Goal: Check status: Check status

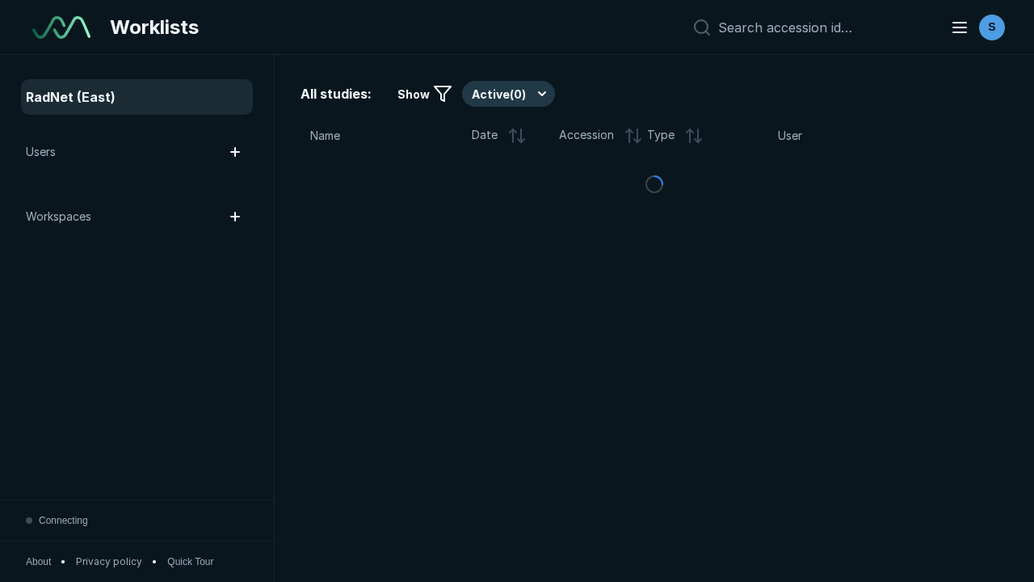
scroll to position [4412, 6730]
